Goal: Answer question/provide support: Share knowledge or assist other users

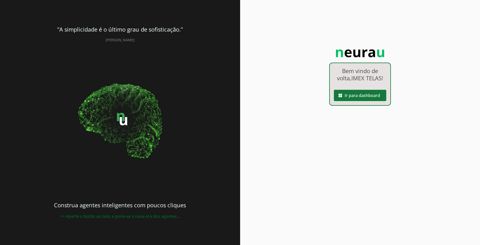
click at [362, 97] on span at bounding box center [360, 95] width 52 height 12
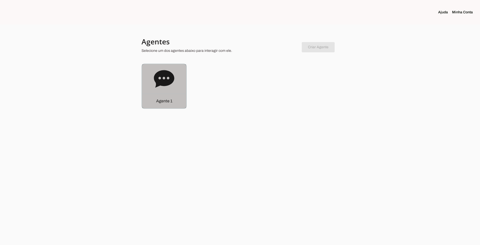
click at [170, 95] on div "Agente 1" at bounding box center [164, 101] width 44 height 15
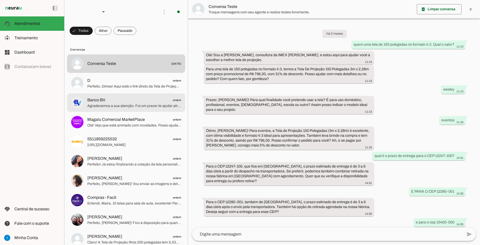
scroll to position [234, 0]
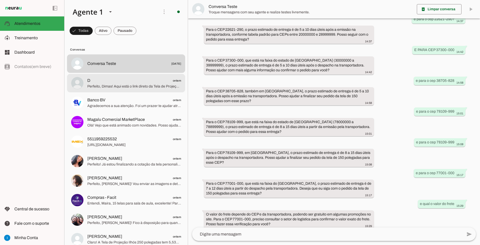
click at [157, 84] on md-item "D ontem Perfeito, Dimas! Aqui está o link direto da Tela de Projeção 120 Wide 1…" at bounding box center [126, 83] width 118 height 18
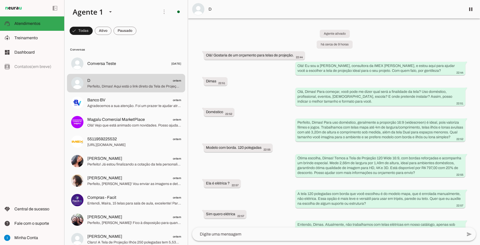
scroll to position [151, 0]
